Goal: Information Seeking & Learning: Check status

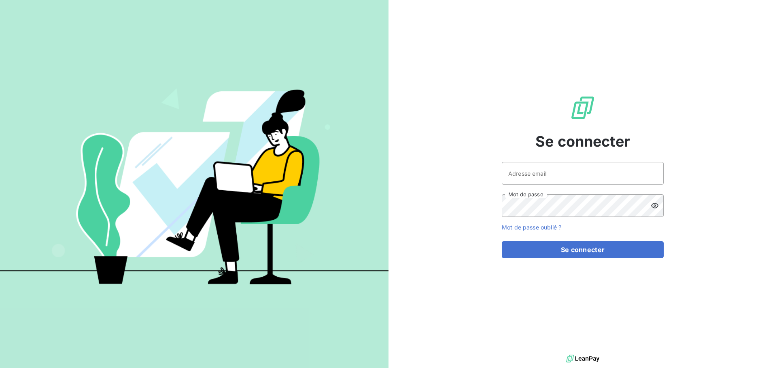
click at [0, 0] on div at bounding box center [0, 0] width 0 height 0
click at [560, 368] on div at bounding box center [388, 368] width 777 height 0
type input "crecan@oet.fr"
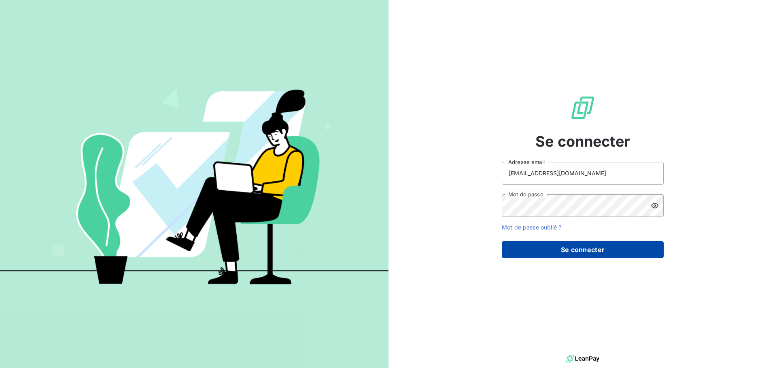
click at [551, 251] on button "Se connecter" at bounding box center [583, 249] width 162 height 17
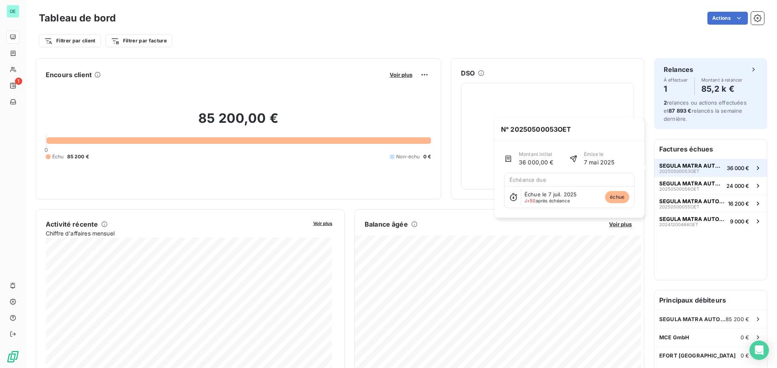
click at [705, 166] on span "SEGULA MATRA AUTOMOTIVE" at bounding box center [691, 166] width 64 height 6
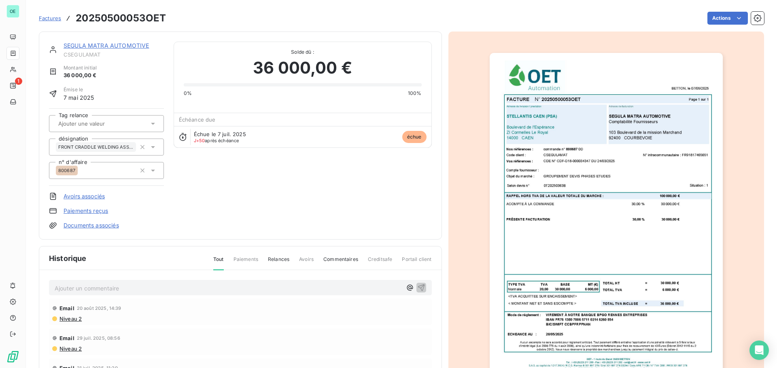
click at [172, 288] on p "Ajouter un commentaire ﻿" at bounding box center [228, 289] width 347 height 10
click at [210, 290] on p "Ajouter un commentaire ﻿" at bounding box center [228, 289] width 347 height 10
click at [204, 284] on p "Ajouter un commentaire ﻿" at bounding box center [228, 289] width 347 height 10
click at [127, 289] on p "Ajouter un commentaire ﻿" at bounding box center [228, 289] width 347 height 10
click at [329, 285] on p "Relance début août auprès de la pilote AUT + ralnce ce jour par mail auprès" at bounding box center [228, 288] width 347 height 9
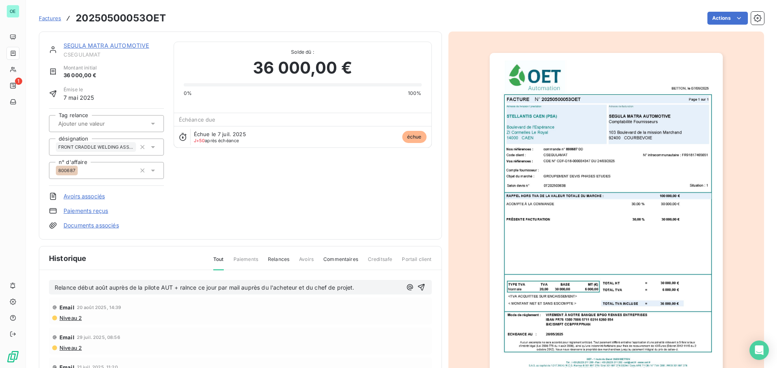
drag, startPoint x: 183, startPoint y: 289, endPoint x: 289, endPoint y: 314, distance: 108.6
click at [183, 289] on span "Relance début août auprès de la pilote AUT + ralnce ce jour par mail auprès du …" at bounding box center [205, 287] width 300 height 7
click at [371, 290] on p "Relance début août auprès de la pilote AUT + relance ce jour par mail auprès du…" at bounding box center [228, 288] width 347 height 9
click at [369, 288] on p "Relance début août auprès de la pilote AUT + relance ce jour par mail auprès du…" at bounding box center [228, 288] width 347 height 9
click at [372, 286] on p "Relance début août auprès de la pilote AUT + relance ce jour par mail auprès du…" at bounding box center [228, 288] width 347 height 9
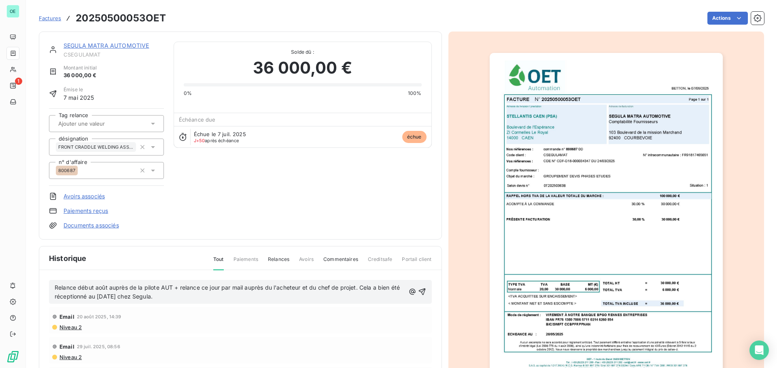
drag, startPoint x: 269, startPoint y: 298, endPoint x: 52, endPoint y: 279, distance: 218.0
click at [52, 279] on div "Relance début août auprès de la pilote AUT + relance ce jour par mail auprès du…" at bounding box center [240, 364] width 402 height 187
copy span "Relance début août auprès de la pilote AUT + relance ce jour par mail auprès du…"
click at [418, 290] on icon "button" at bounding box center [422, 292] width 8 height 8
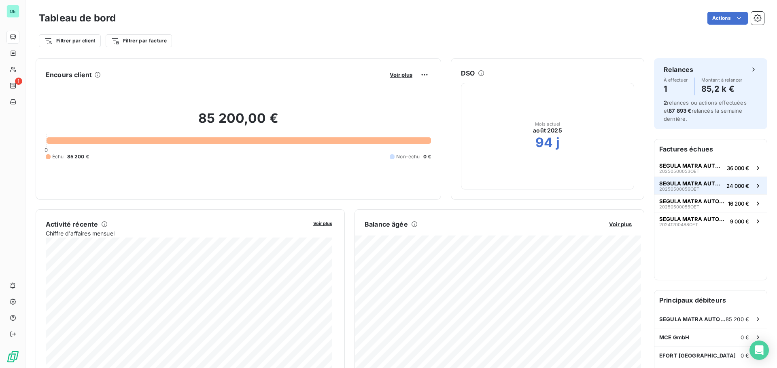
click at [695, 186] on span "SEGULA MATRA AUTOMOTIVE" at bounding box center [691, 183] width 64 height 6
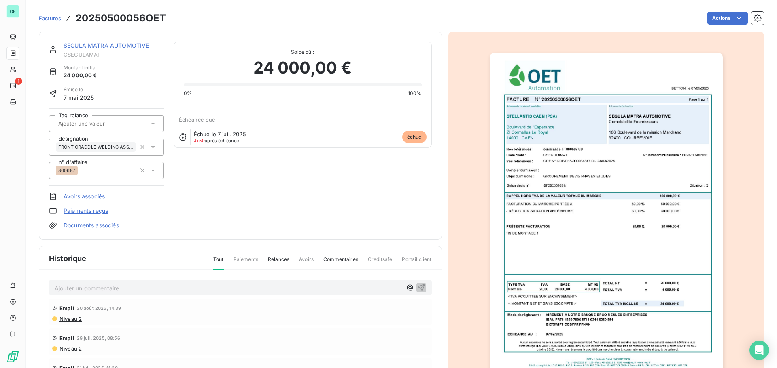
click at [282, 291] on p "Ajouter un commentaire ﻿" at bounding box center [228, 289] width 347 height 10
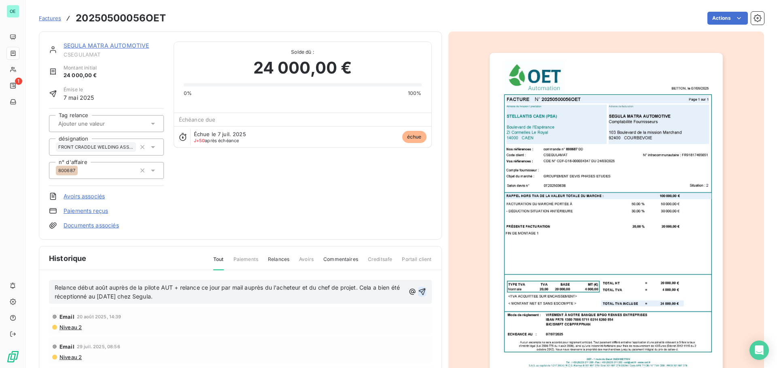
click at [418, 292] on icon "button" at bounding box center [422, 292] width 8 height 8
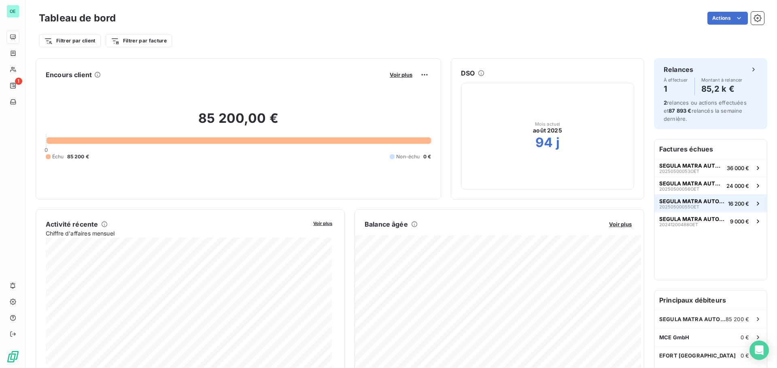
click at [741, 202] on span "16 200 €" at bounding box center [738, 204] width 21 height 6
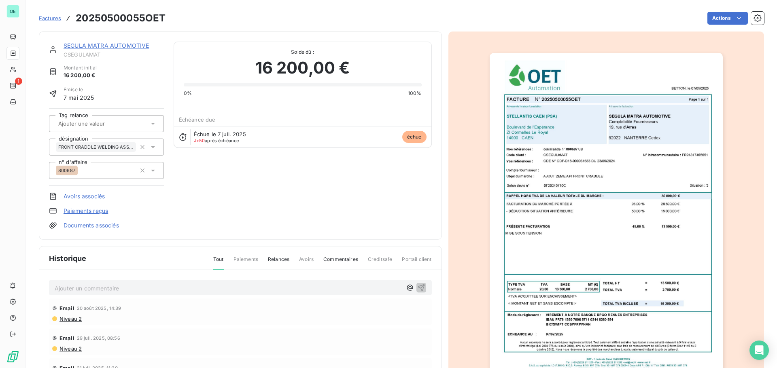
click at [381, 288] on p "Ajouter un commentaire ﻿" at bounding box center [228, 289] width 347 height 10
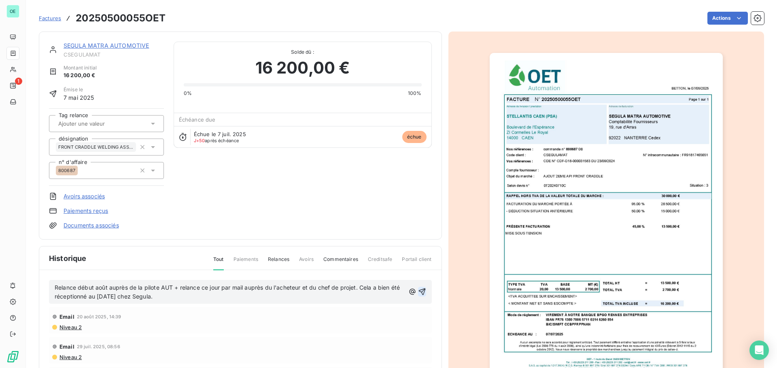
click at [418, 288] on icon "button" at bounding box center [422, 292] width 8 height 8
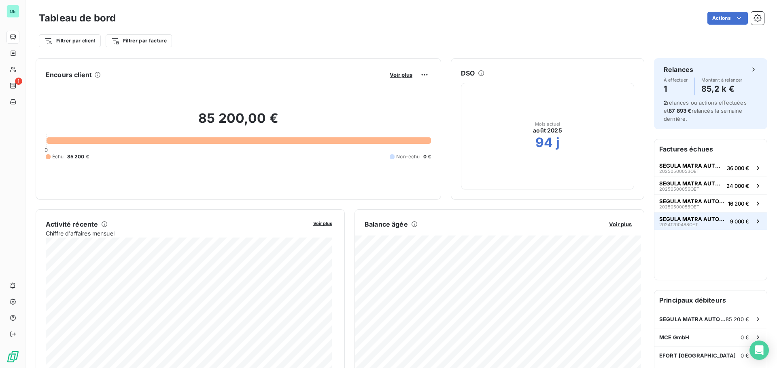
click at [695, 215] on button "SEGULA MATRA AUTOMOTIVE 20241200488OET 9 000 €" at bounding box center [710, 221] width 112 height 18
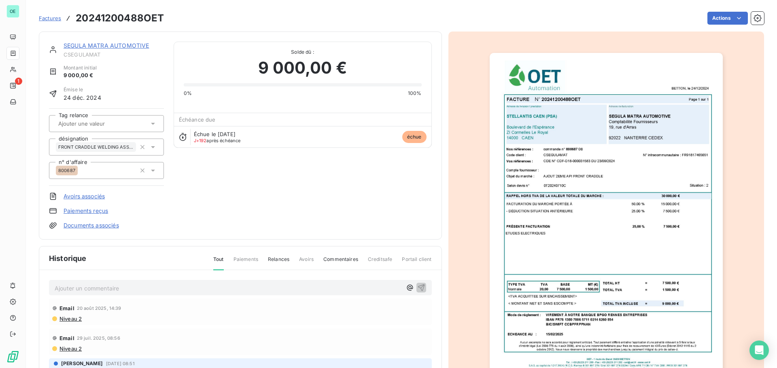
click at [356, 292] on p "Ajouter un commentaire ﻿" at bounding box center [228, 289] width 347 height 10
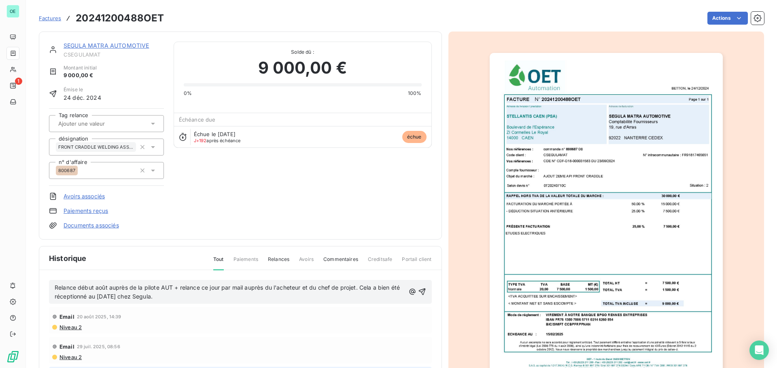
drag, startPoint x: 113, startPoint y: 296, endPoint x: 160, endPoint y: 310, distance: 48.6
click at [114, 296] on span "Relance début août auprès de la pilote AUT + relance ce jour par mail auprès du…" at bounding box center [228, 292] width 347 height 16
click at [418, 290] on icon "button" at bounding box center [422, 292] width 8 height 8
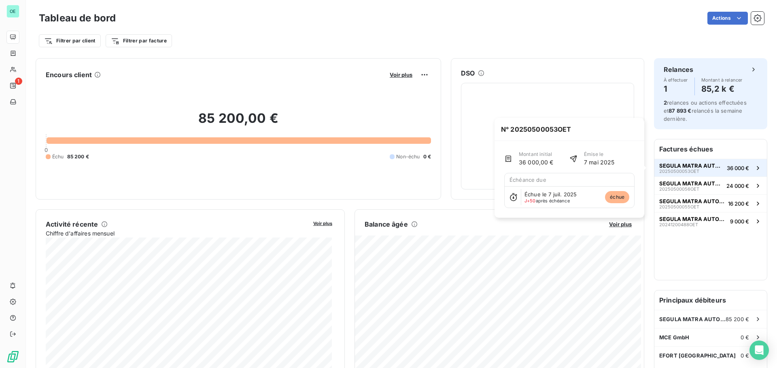
click at [716, 171] on div "SEGULA MATRA AUTOMOTIVE 20250500053OET" at bounding box center [691, 168] width 64 height 11
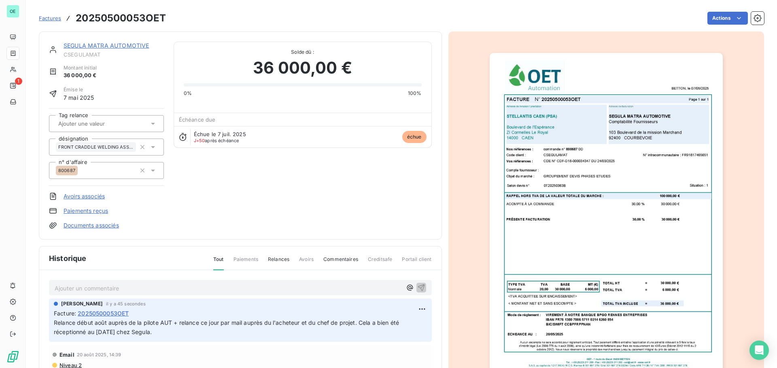
click at [271, 260] on span "Relances" at bounding box center [278, 263] width 21 height 14
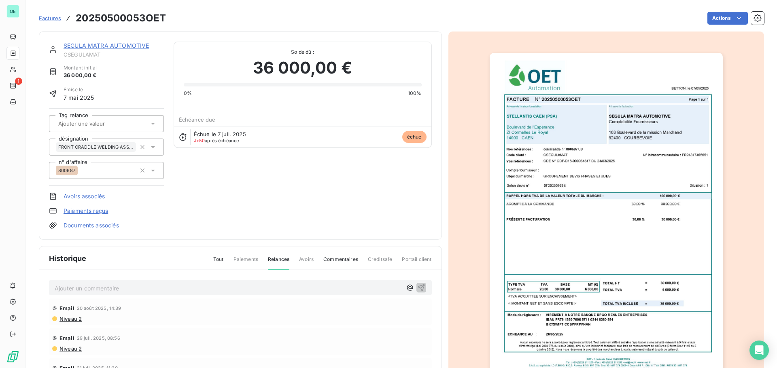
click at [217, 263] on span "Tout" at bounding box center [218, 263] width 11 height 14
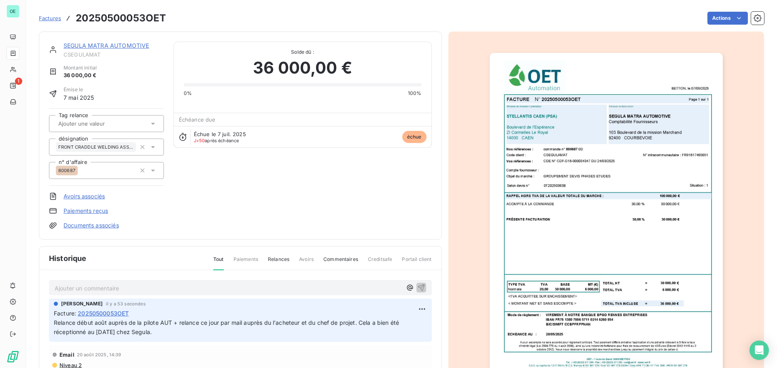
click at [352, 262] on span "Commentaires" at bounding box center [340, 263] width 35 height 14
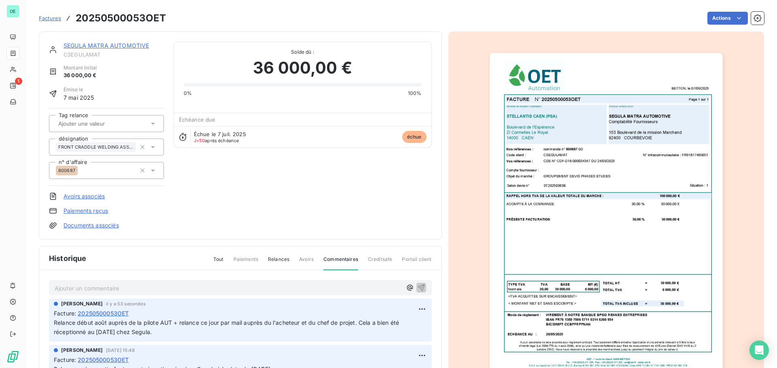
click at [216, 262] on span "Tout" at bounding box center [218, 263] width 11 height 14
